Goal: Task Accomplishment & Management: Manage account settings

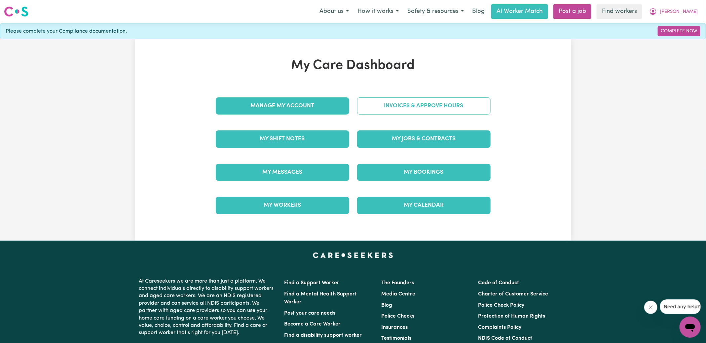
click at [377, 104] on link "Invoices & Approve Hours" at bounding box center [423, 105] width 133 height 17
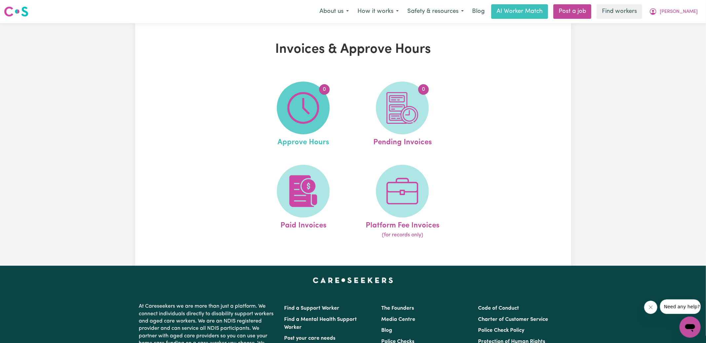
click at [307, 103] on img at bounding box center [303, 108] width 32 height 32
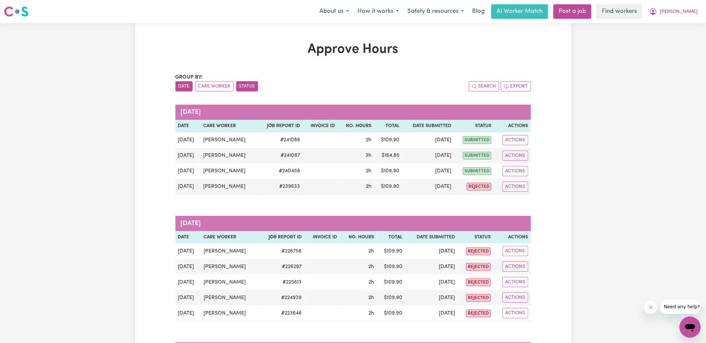
click at [244, 87] on button "Status" at bounding box center [247, 86] width 22 height 10
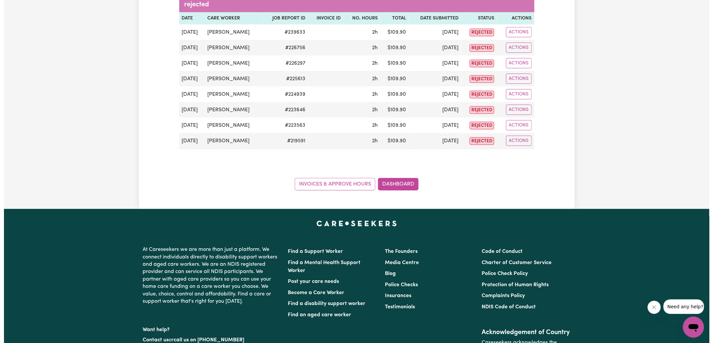
scroll to position [116, 0]
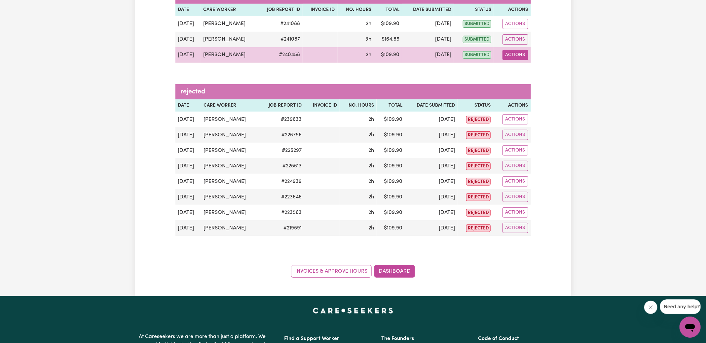
click at [519, 58] on button "Actions" at bounding box center [515, 55] width 26 height 10
click at [542, 73] on link "View Job Report" at bounding box center [531, 69] width 56 height 13
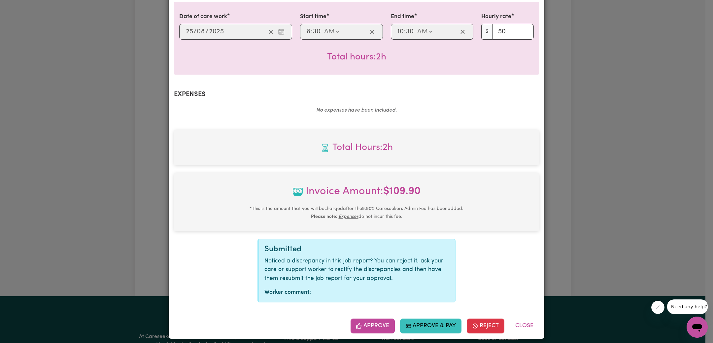
scroll to position [174, 0]
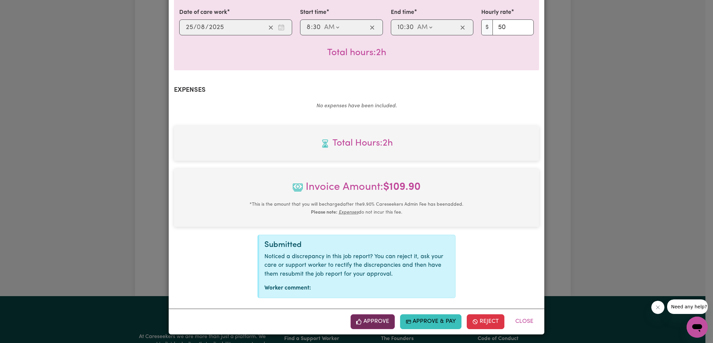
click at [377, 326] on button "Approve" at bounding box center [373, 321] width 44 height 15
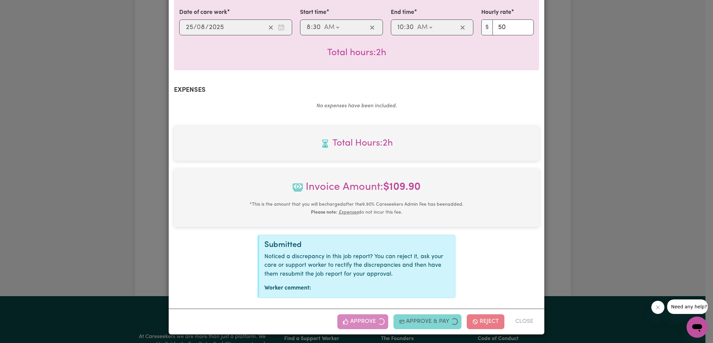
click at [625, 158] on div "Job Report # 240458 - [PERSON_NAME] Summary Job report # 240458 Client name: [P…" at bounding box center [356, 171] width 713 height 343
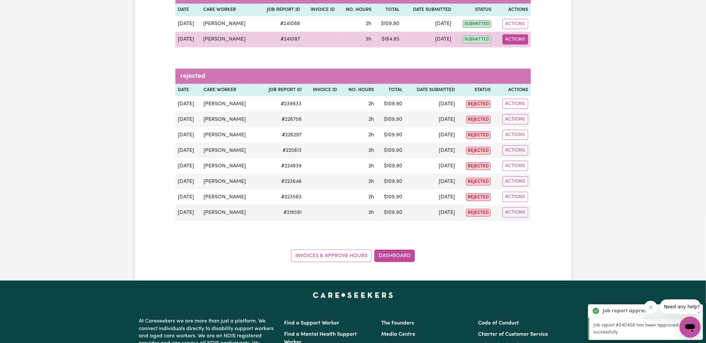
click at [509, 42] on button "Actions" at bounding box center [515, 39] width 26 height 10
click at [522, 57] on link "View Job Report" at bounding box center [531, 54] width 56 height 13
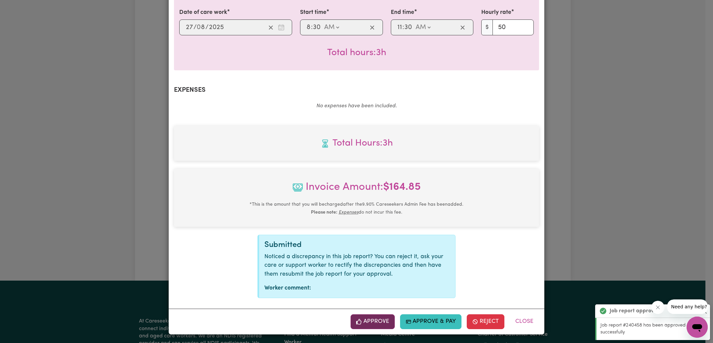
click at [380, 327] on button "Approve" at bounding box center [373, 321] width 44 height 15
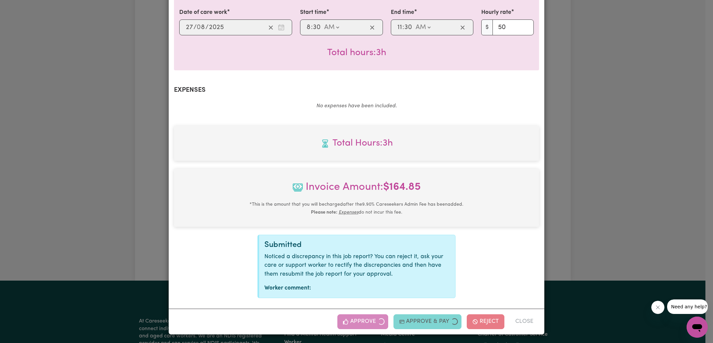
click at [602, 165] on div "Job Report # 241087 - [PERSON_NAME] Summary Job report # 241087 Client name: [P…" at bounding box center [356, 171] width 713 height 343
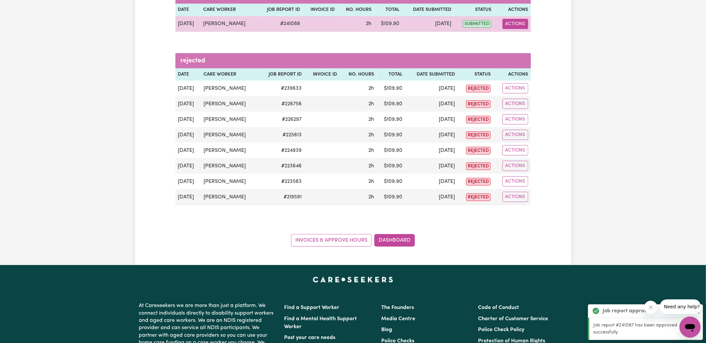
click at [513, 25] on button "Actions" at bounding box center [515, 24] width 26 height 10
click at [535, 39] on link "View Job Report" at bounding box center [531, 38] width 56 height 13
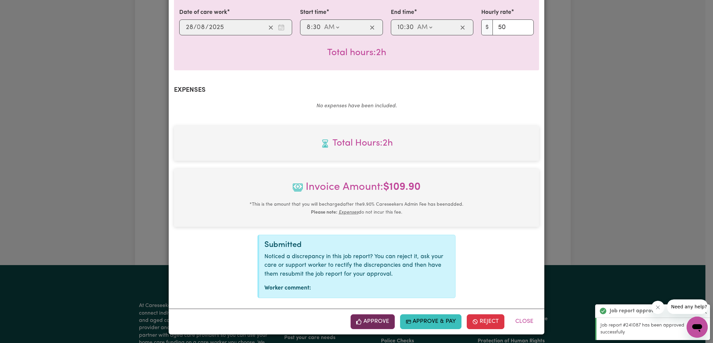
click at [376, 321] on button "Approve" at bounding box center [373, 321] width 44 height 15
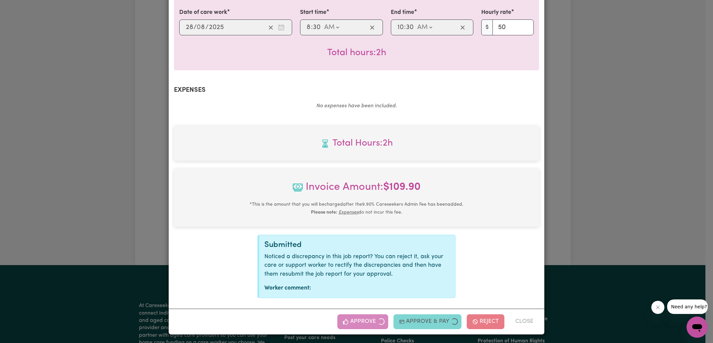
click at [593, 191] on div "Job Report # 241088 - [PERSON_NAME] Summary Job report # 241088 Client name: [P…" at bounding box center [356, 171] width 713 height 343
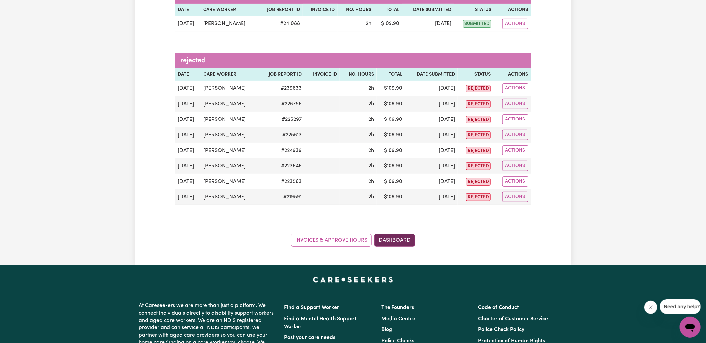
click at [409, 242] on link "Dashboard" at bounding box center [394, 240] width 41 height 13
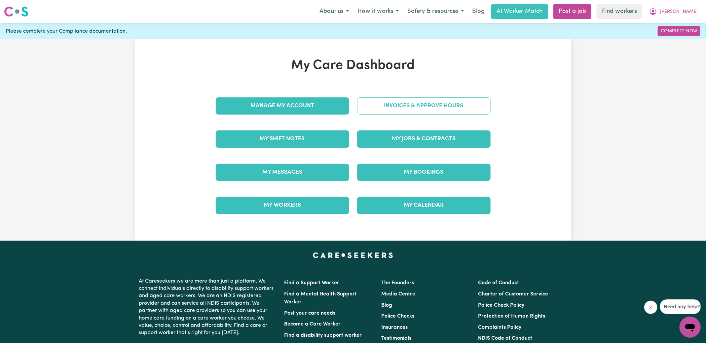
click at [421, 110] on link "Invoices & Approve Hours" at bounding box center [423, 105] width 133 height 17
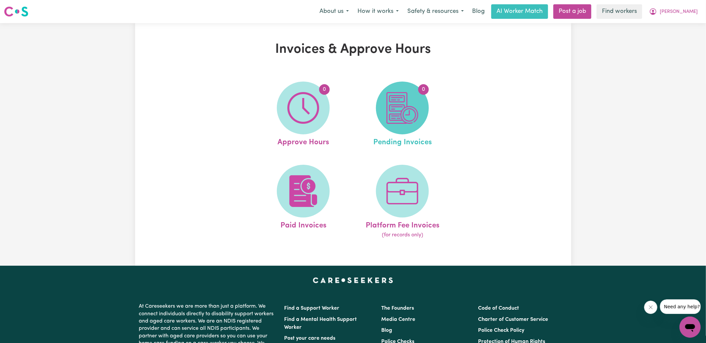
click at [397, 115] on img at bounding box center [402, 108] width 32 height 32
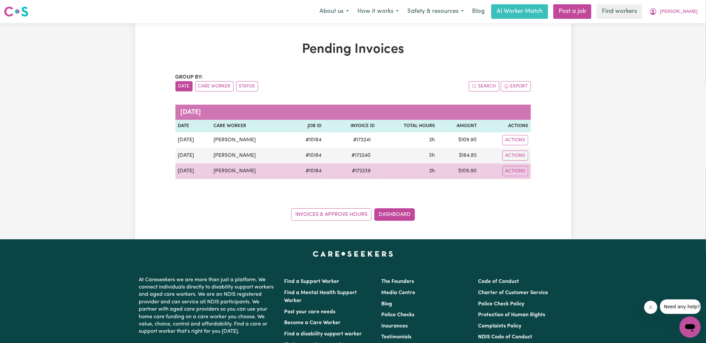
click at [359, 171] on span "# 172239" at bounding box center [361, 171] width 27 height 8
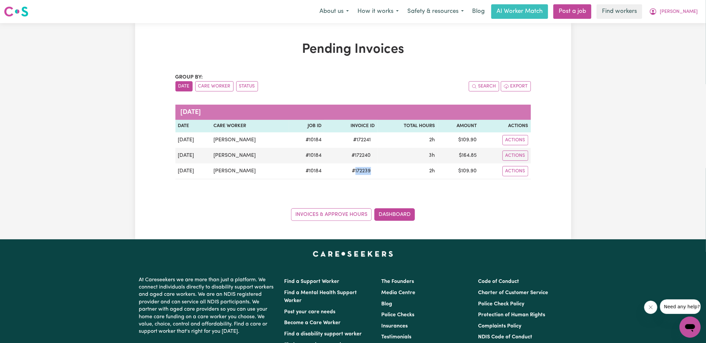
copy span "172239"
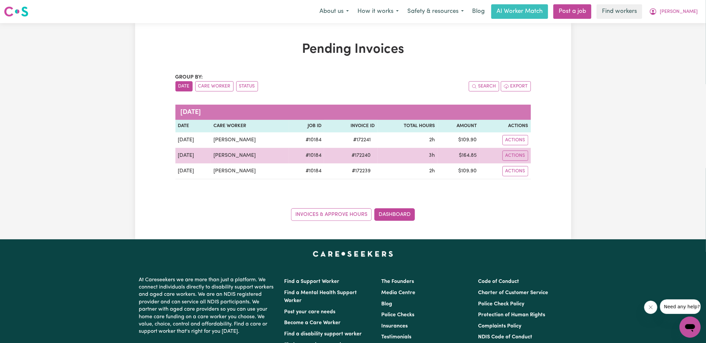
click at [363, 154] on span "# 172240" at bounding box center [361, 156] width 27 height 8
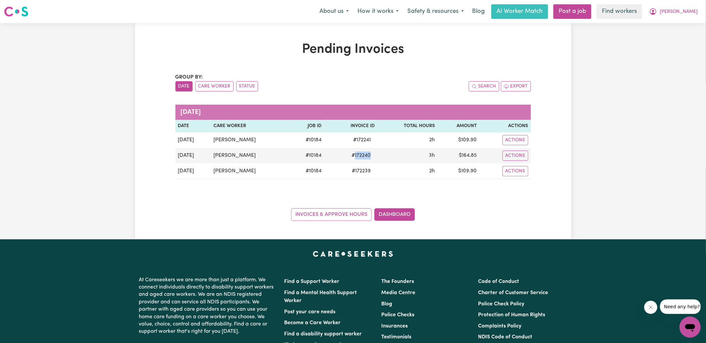
copy span "172240"
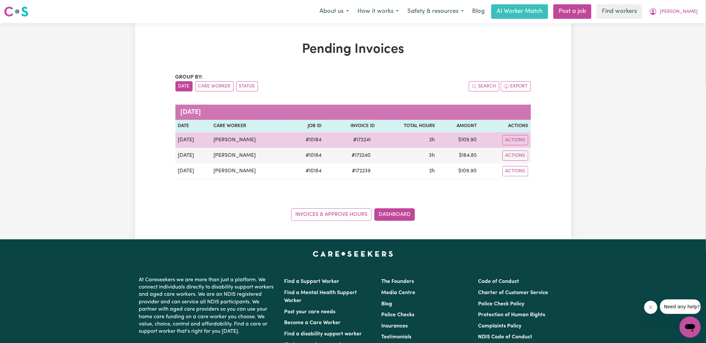
click at [362, 139] on span "# 172241" at bounding box center [361, 140] width 25 height 8
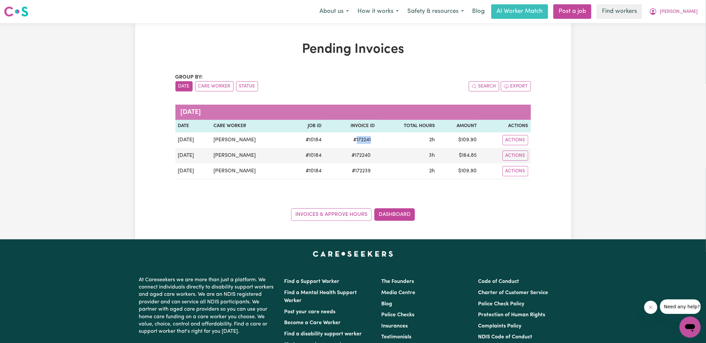
copy span "172241"
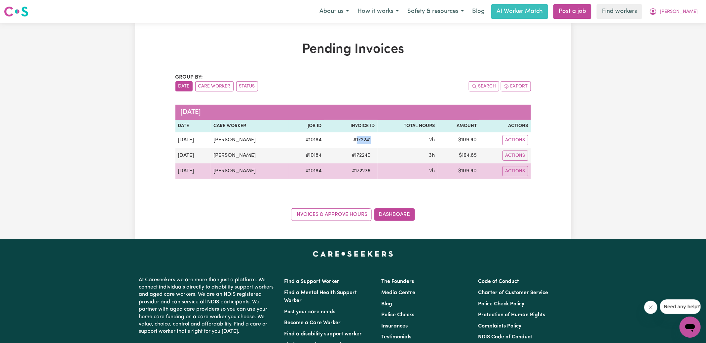
click at [471, 174] on td "$ 109.90" at bounding box center [458, 171] width 42 height 16
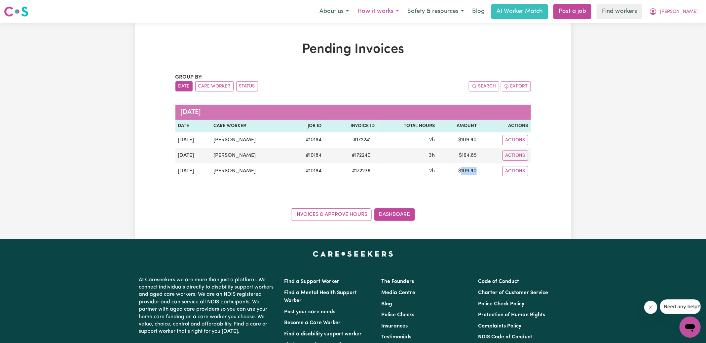
copy td "109.90"
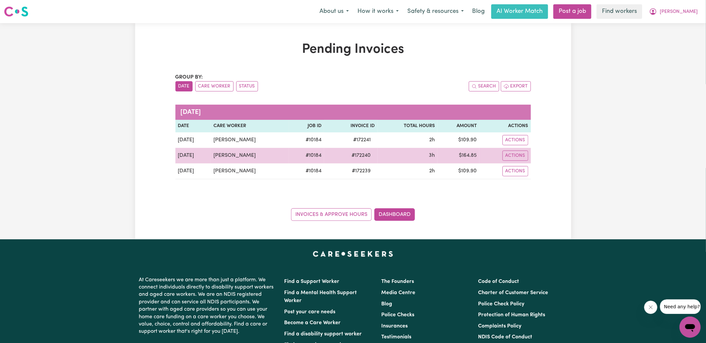
click at [465, 153] on td "$ 164.85" at bounding box center [458, 156] width 42 height 16
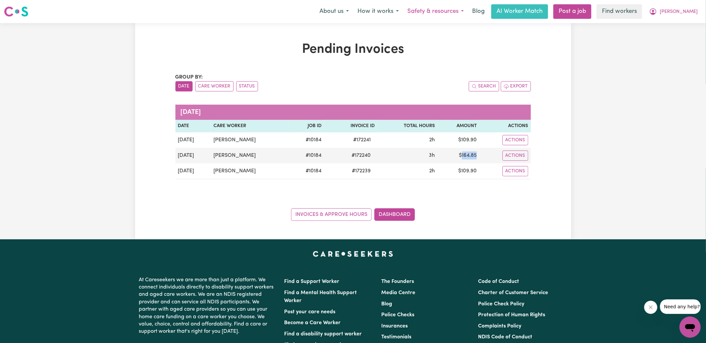
copy td "164.85"
click at [676, 17] on button "[PERSON_NAME]" at bounding box center [673, 12] width 57 height 14
click at [675, 38] on link "Logout" at bounding box center [675, 38] width 52 height 13
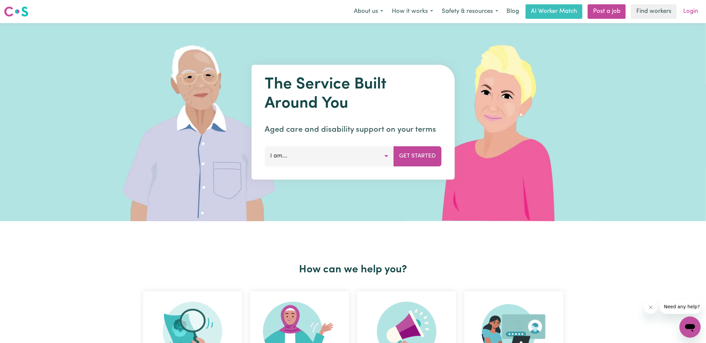
click at [689, 10] on link "Login" at bounding box center [690, 11] width 23 height 15
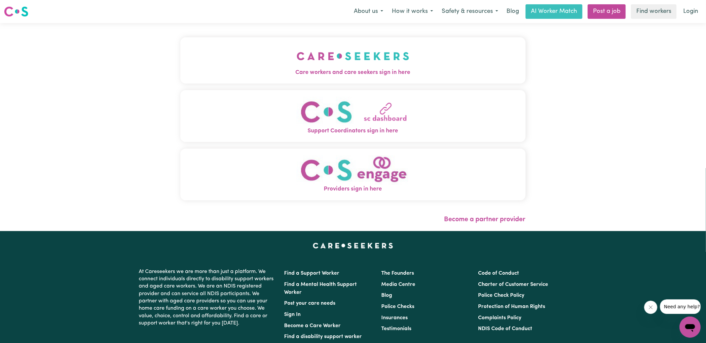
drag, startPoint x: 381, startPoint y: 64, endPoint x: 421, endPoint y: 68, distance: 39.9
click at [381, 64] on img "Care workers and care seekers sign in here" at bounding box center [353, 56] width 113 height 24
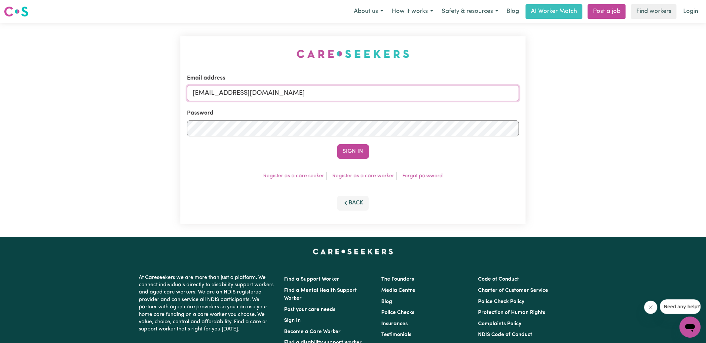
drag, startPoint x: 227, startPoint y: 92, endPoint x: 561, endPoint y: 121, distance: 335.4
click at [561, 121] on div "Email address [EMAIL_ADDRESS][DOMAIN_NAME] Password Sign In Register as a care …" at bounding box center [353, 130] width 706 height 214
type input "superuser~[EMAIL_ADDRESS][DOMAIN_NAME]"
click at [337, 144] on button "Sign In" at bounding box center [353, 151] width 32 height 15
